Goal: Task Accomplishment & Management: Use online tool/utility

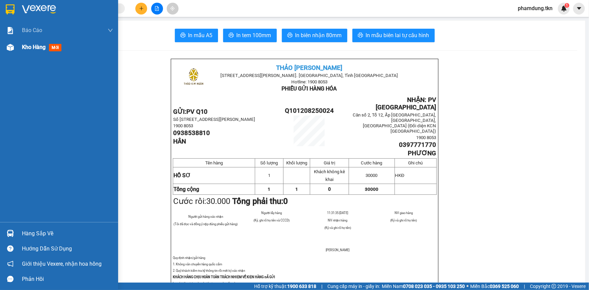
click at [23, 47] on span "Kho hàng" at bounding box center [34, 47] width 24 height 6
click at [37, 48] on span "Kho hàng" at bounding box center [34, 47] width 24 height 6
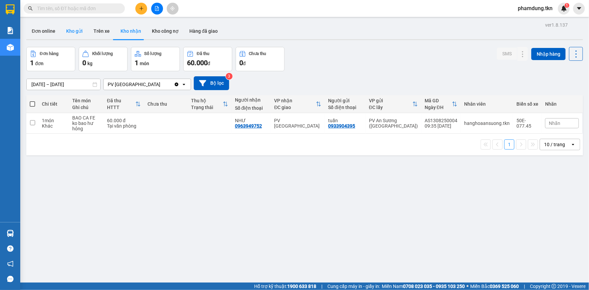
click at [76, 29] on button "Kho gửi" at bounding box center [74, 31] width 27 height 16
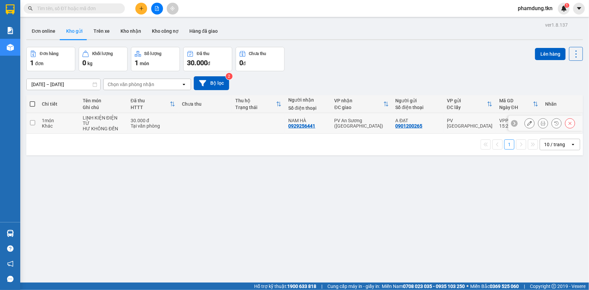
click at [31, 120] on input "checkbox" at bounding box center [32, 122] width 5 height 5
checkbox input "true"
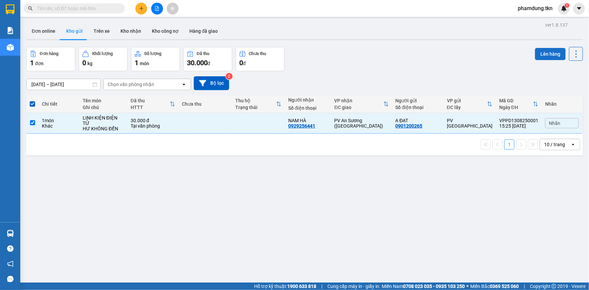
click at [535, 56] on button "Lên hàng" at bounding box center [550, 54] width 31 height 12
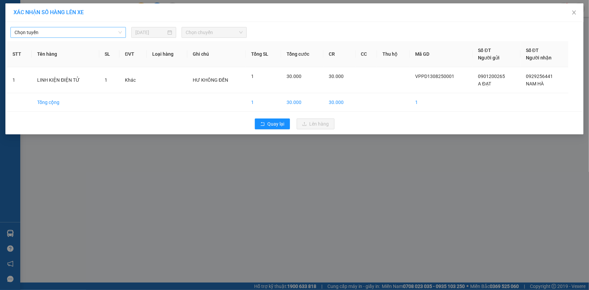
click at [112, 34] on span "Chọn tuyến" at bounding box center [68, 32] width 107 height 10
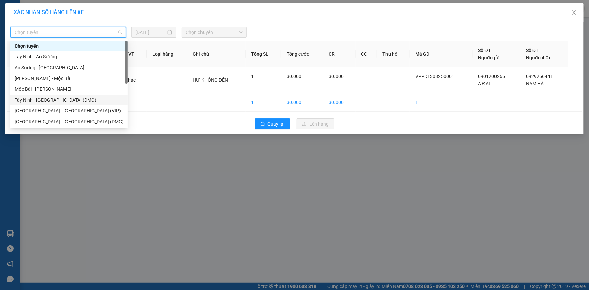
click at [71, 101] on div "Tây Ninh - [GEOGRAPHIC_DATA] (DMC)" at bounding box center [69, 99] width 109 height 7
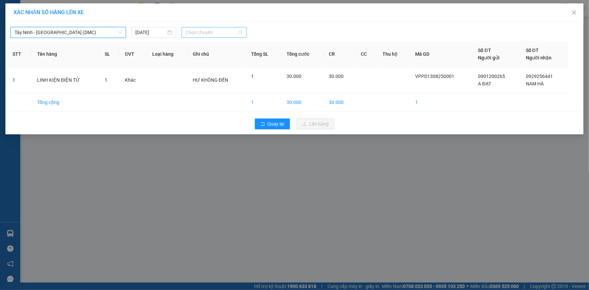
click at [201, 32] on span "Chọn chuyến" at bounding box center [214, 32] width 57 height 10
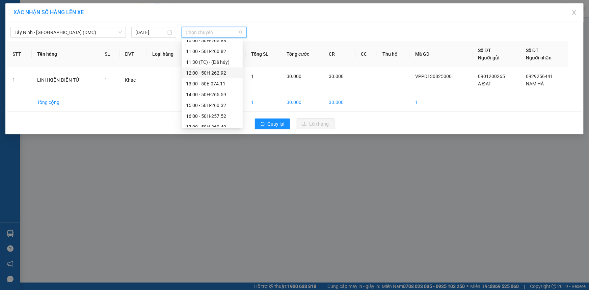
scroll to position [97, 0]
click at [219, 110] on div "16:00 - 50H-257.52" at bounding box center [212, 110] width 53 height 7
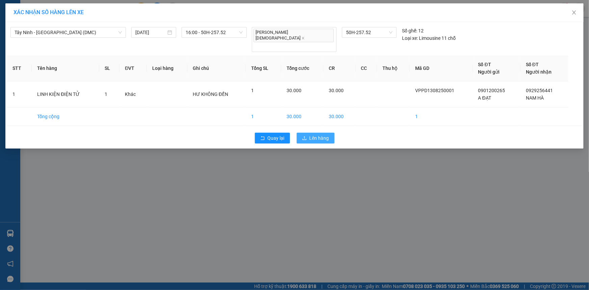
click at [326, 134] on span "Lên hàng" at bounding box center [320, 137] width 20 height 7
